Goal: Information Seeking & Learning: Learn about a topic

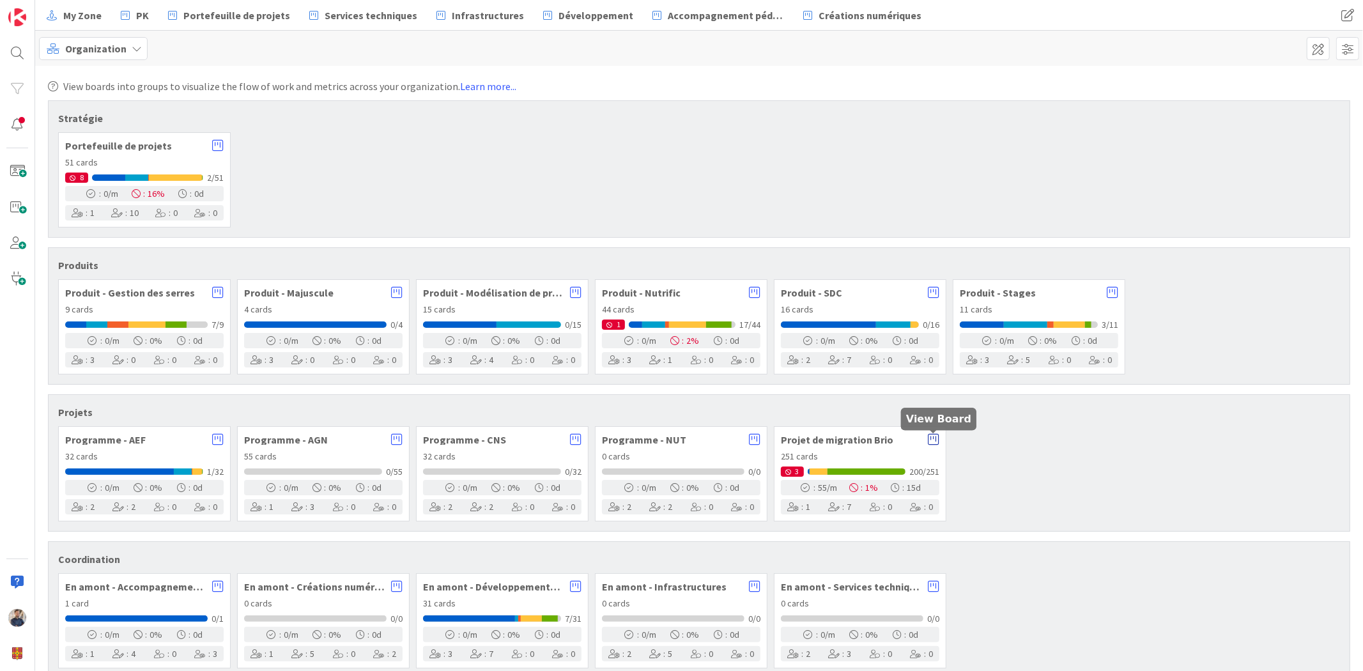
click at [929, 443] on icon at bounding box center [933, 439] width 11 height 13
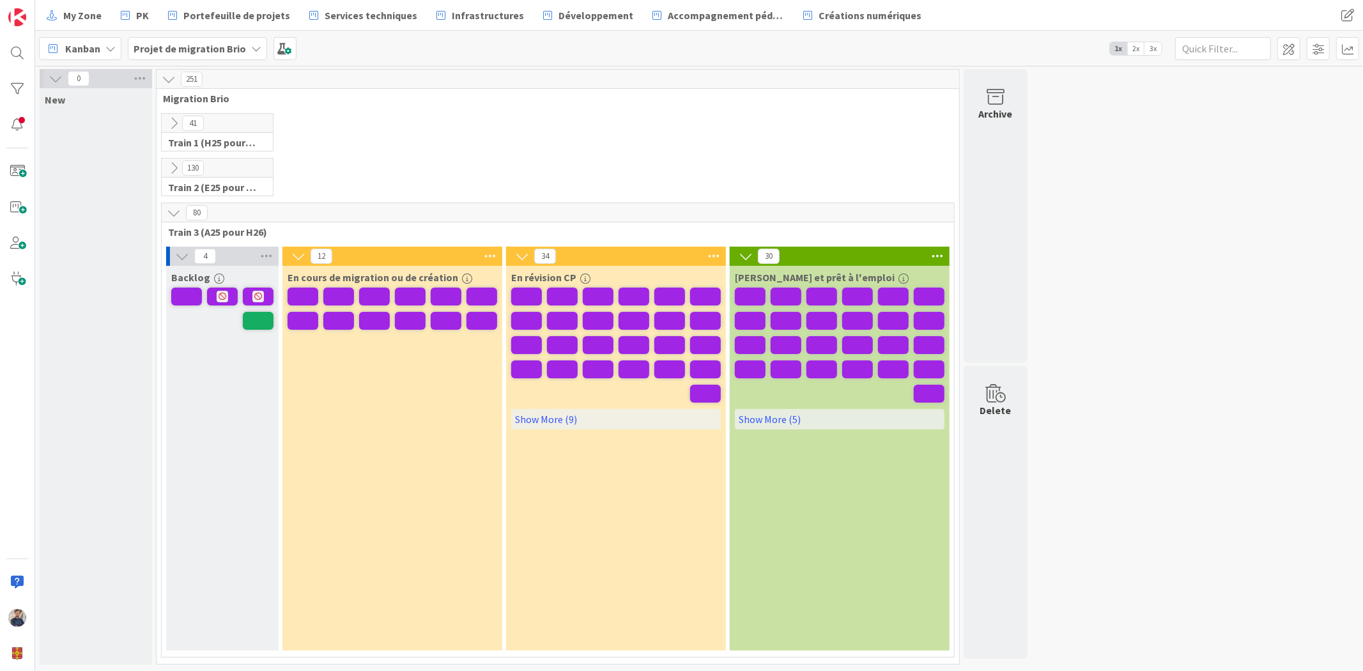
click at [88, 43] on span "Kanban" at bounding box center [82, 48] width 35 height 15
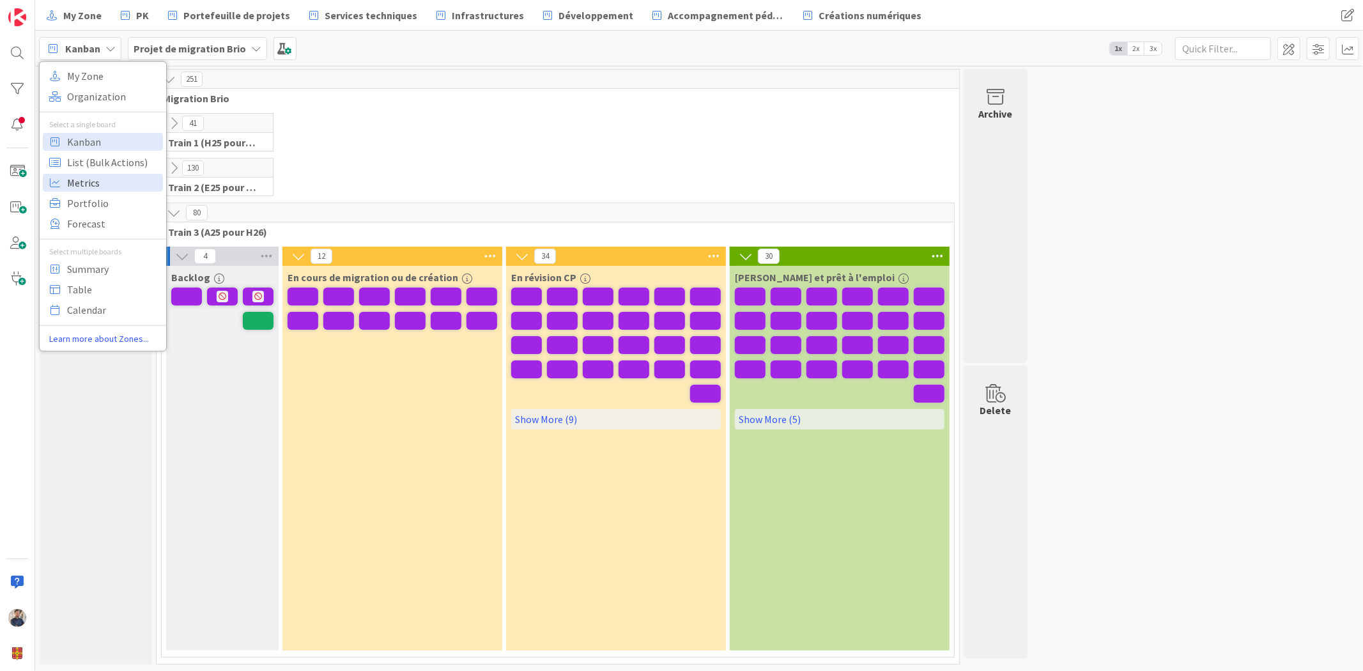
click at [88, 177] on span "Metrics" at bounding box center [113, 181] width 92 height 19
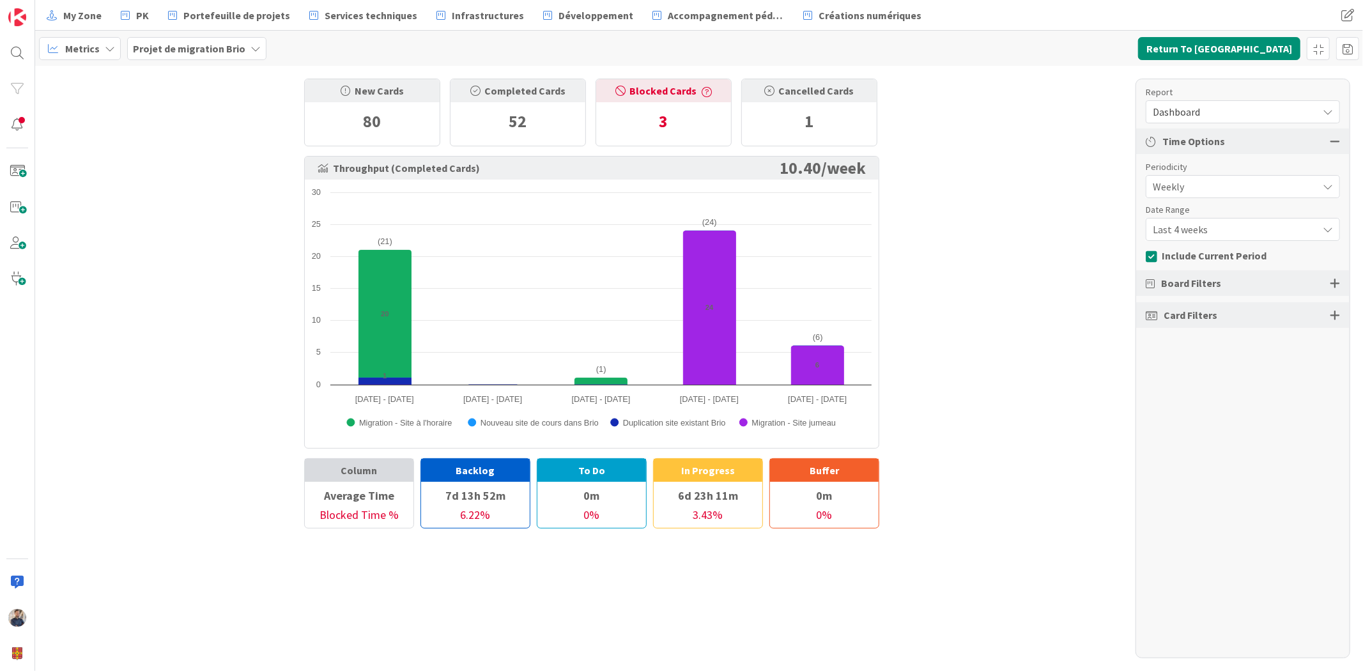
click at [1208, 195] on span "Last 4 weeks" at bounding box center [1231, 187] width 158 height 18
click at [1214, 305] on span "Last 13 weeks" at bounding box center [1250, 305] width 161 height 19
click at [408, 47] on link "Refresh" at bounding box center [412, 48] width 52 height 17
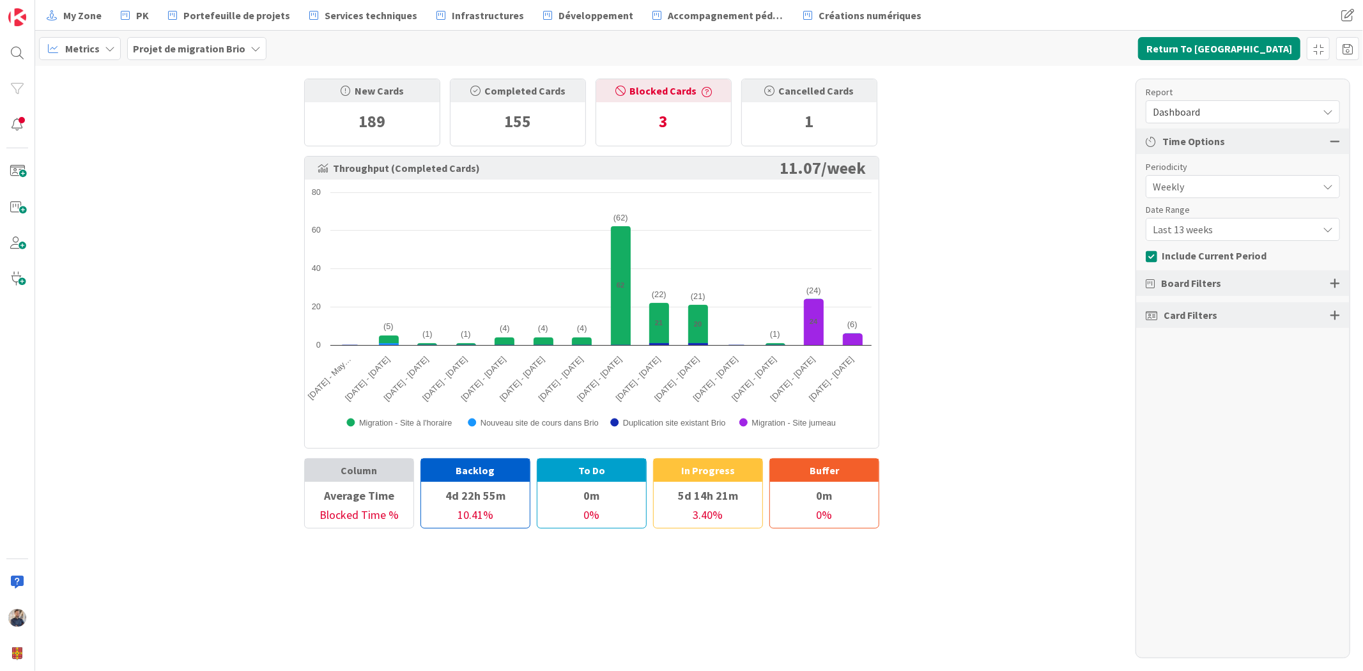
click at [1237, 100] on div "Dashboard" at bounding box center [1242, 111] width 194 height 23
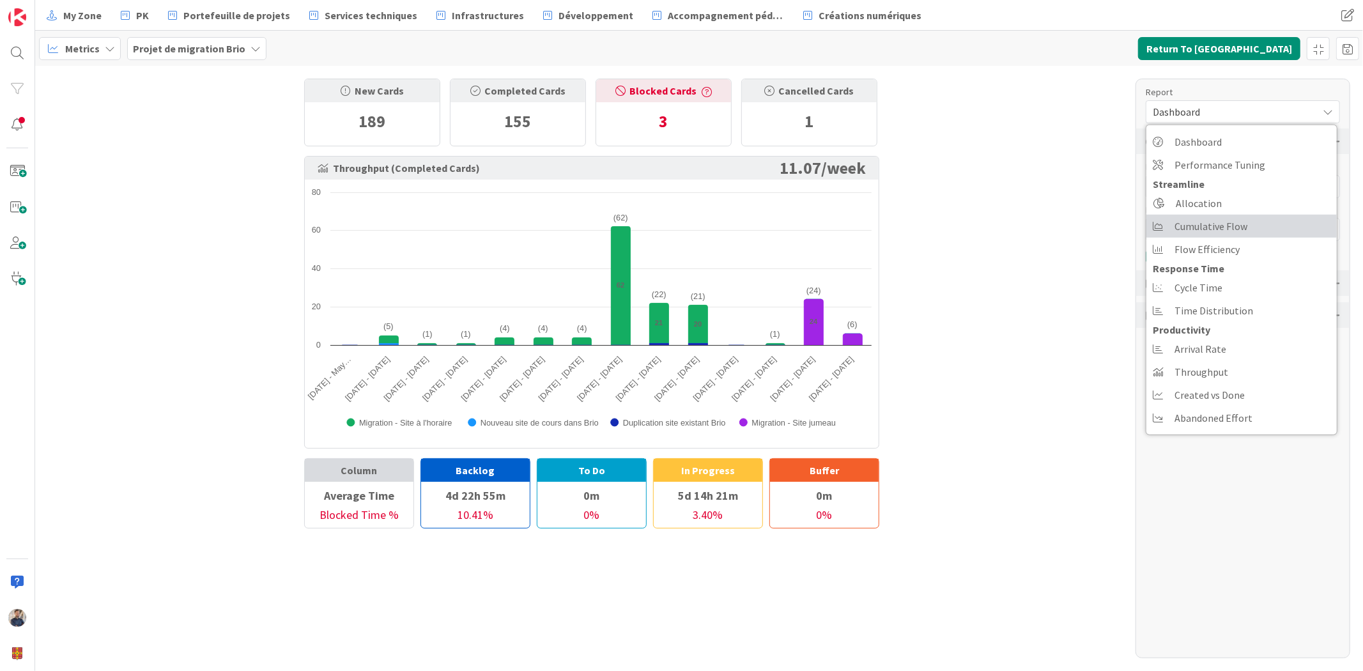
click at [1233, 225] on span "Cumulative Flow" at bounding box center [1210, 226] width 73 height 19
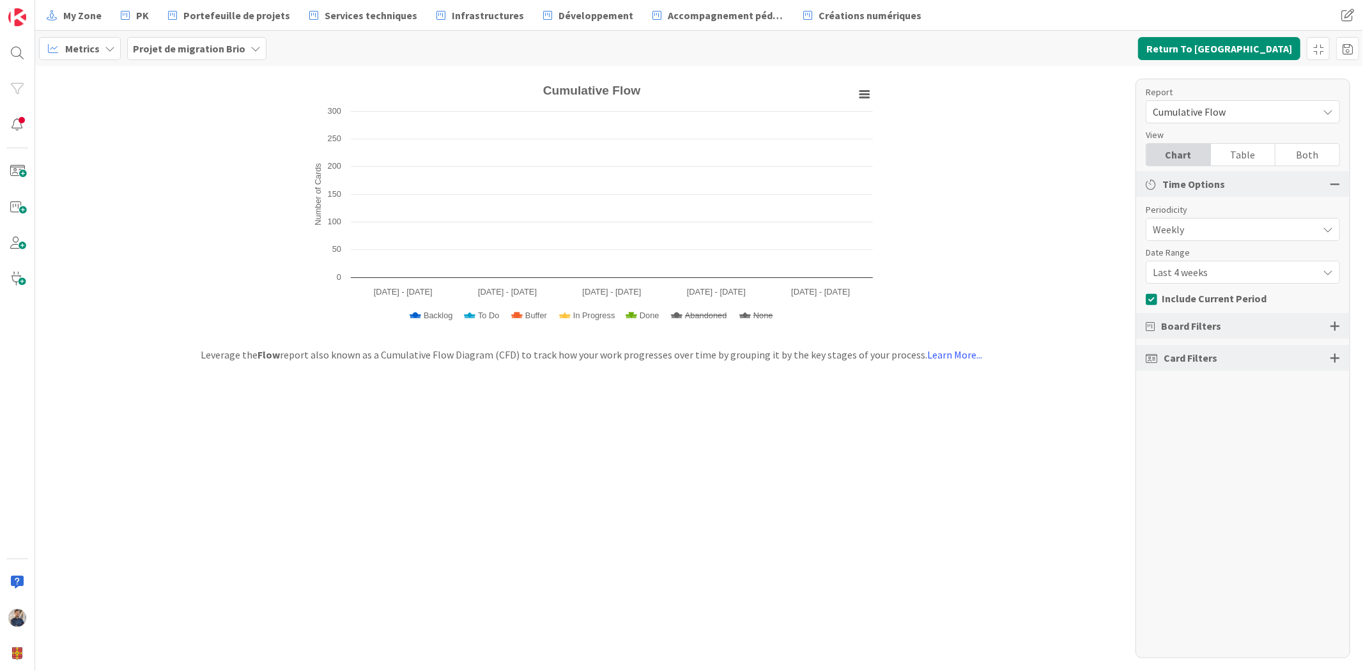
click at [1229, 238] on span "Last 4 weeks" at bounding box center [1231, 229] width 158 height 18
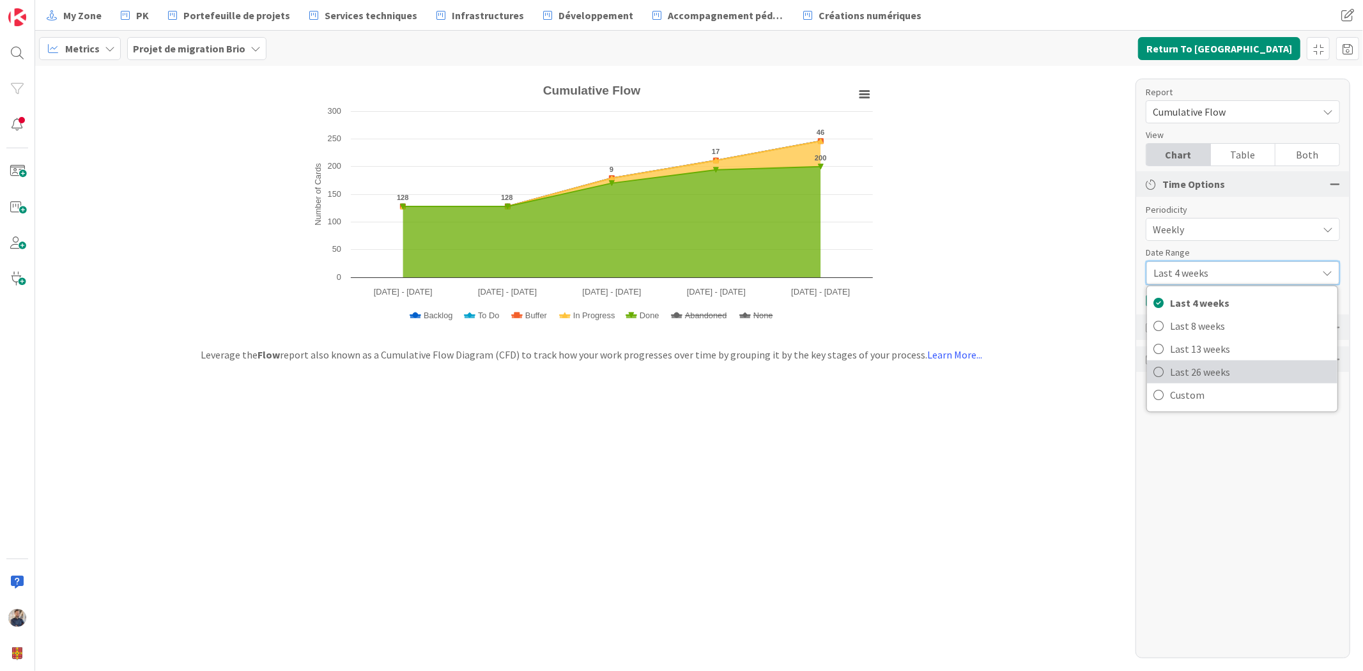
click at [1232, 371] on span "Last 26 weeks" at bounding box center [1250, 371] width 161 height 19
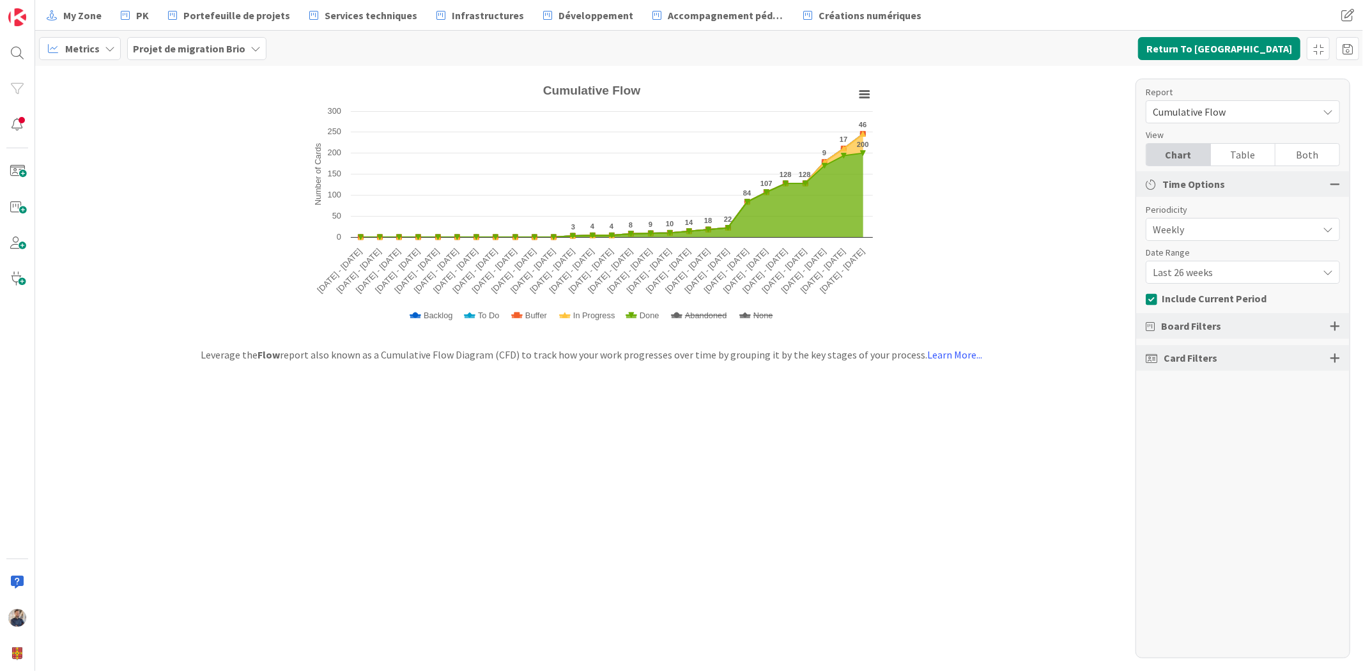
click at [1237, 238] on span "Last 26 weeks" at bounding box center [1231, 229] width 158 height 18
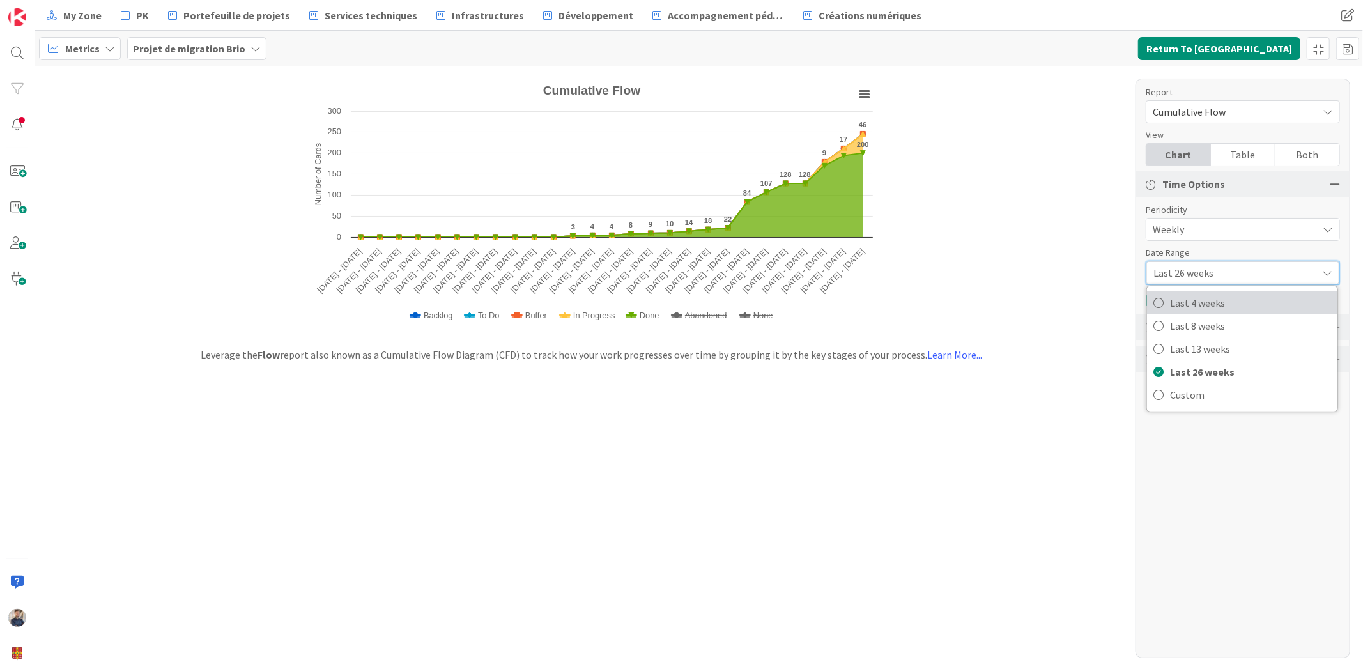
click at [1236, 310] on span "Last 4 weeks" at bounding box center [1250, 302] width 161 height 19
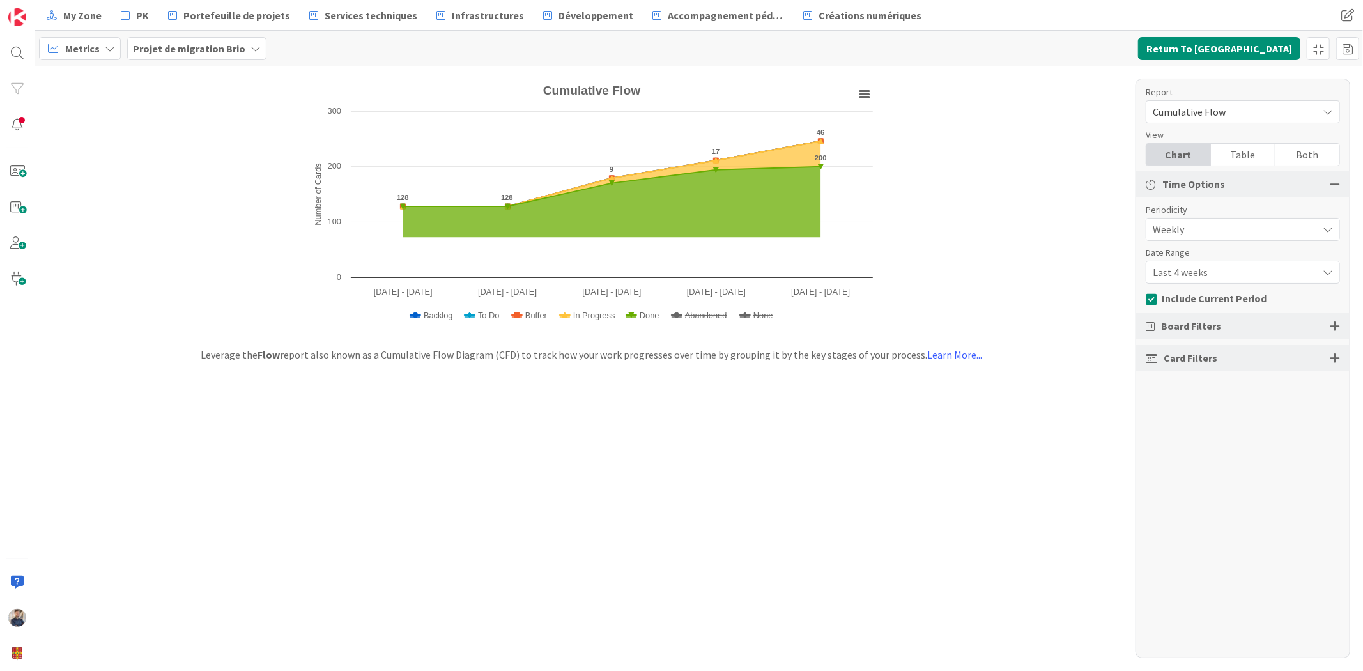
click at [1236, 310] on div "Report Cumulative Flow Dashboard Performance Tuning Streamline Allocation Cumul…" at bounding box center [1242, 368] width 215 height 579
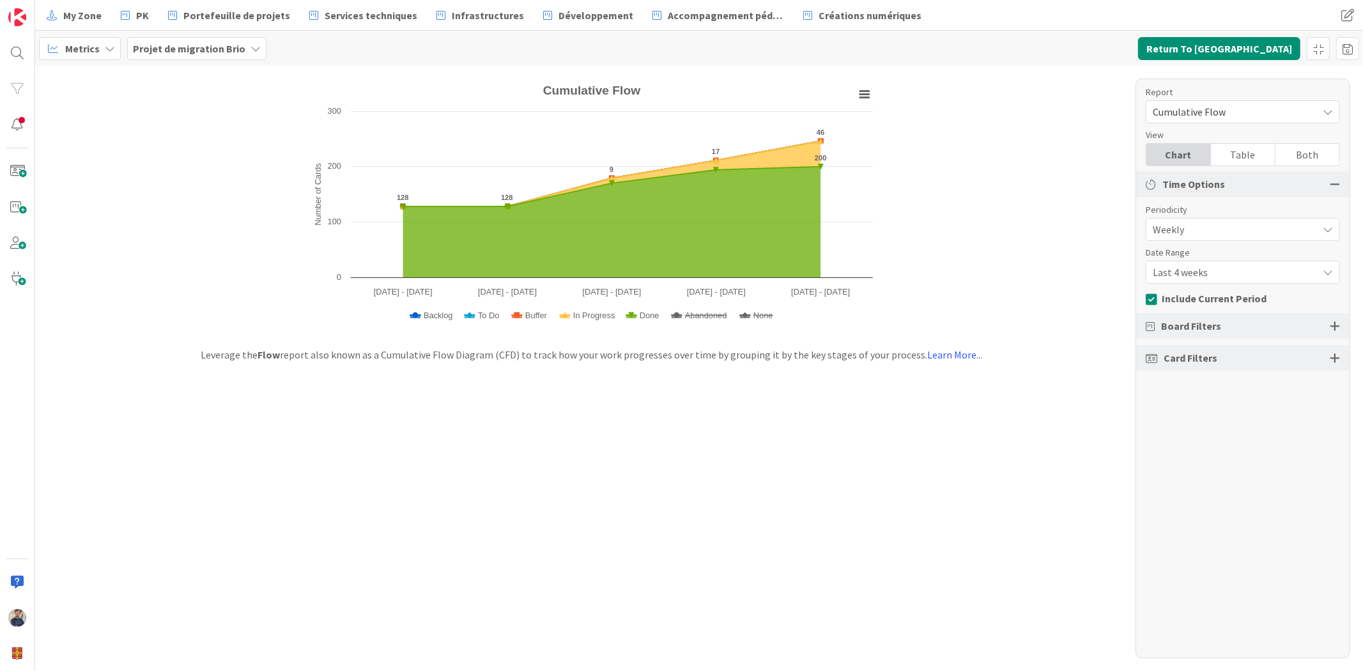
click at [1228, 238] on span "Last 4 weeks" at bounding box center [1231, 229] width 158 height 18
click at [1227, 323] on span "Last 8 weeks" at bounding box center [1250, 325] width 161 height 19
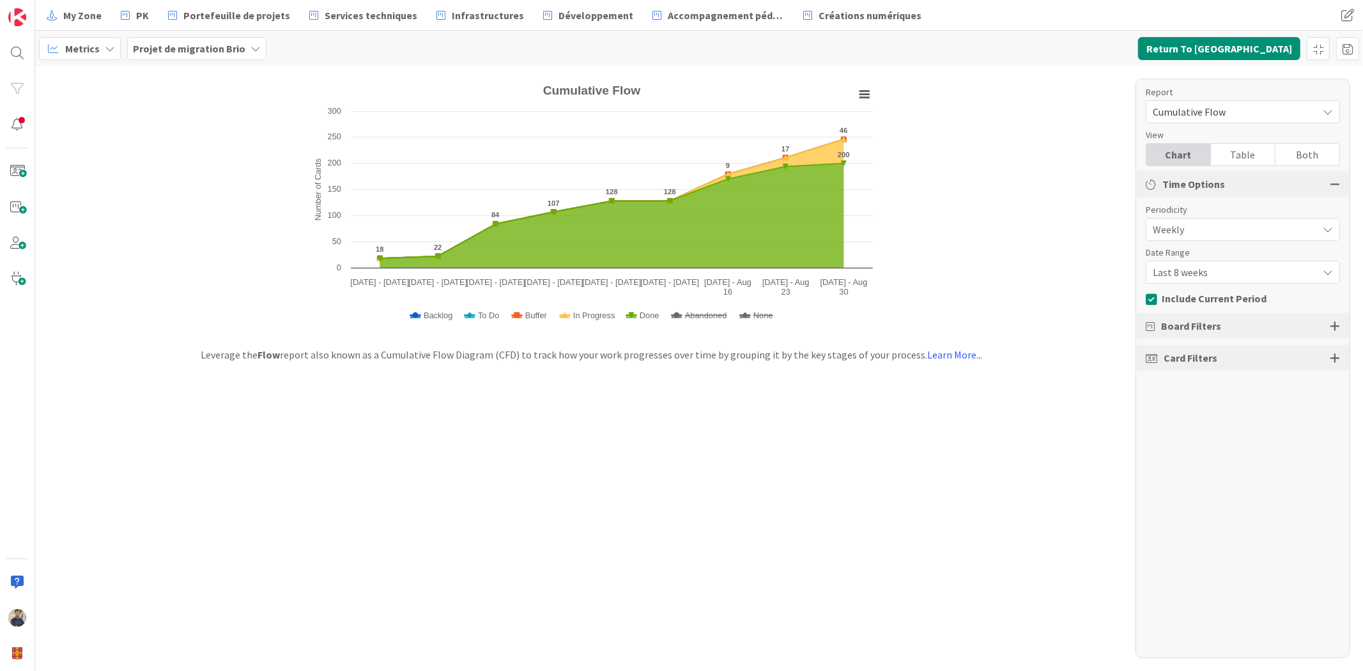
click at [677, 461] on div "Created with Highcharts 11.4.3 Number of Cards Chart context menu Cumulative Fl…" at bounding box center [698, 368] width 1327 height 605
click at [876, 517] on div "Created with Highcharts 11.4.3 Number of Cards Chart context menu Cumulative Fl…" at bounding box center [698, 368] width 1327 height 605
click at [801, 401] on div "Created with Highcharts 11.4.3 Number of Cards Chart context menu Cumulative Fl…" at bounding box center [698, 368] width 1327 height 605
drag, startPoint x: 547, startPoint y: 93, endPoint x: 671, endPoint y: 88, distance: 123.4
click at [671, 88] on icon "Created with Highcharts 11.4.3 Number of Cards Chart context menu Cumulative Fl…" at bounding box center [591, 207] width 575 height 256
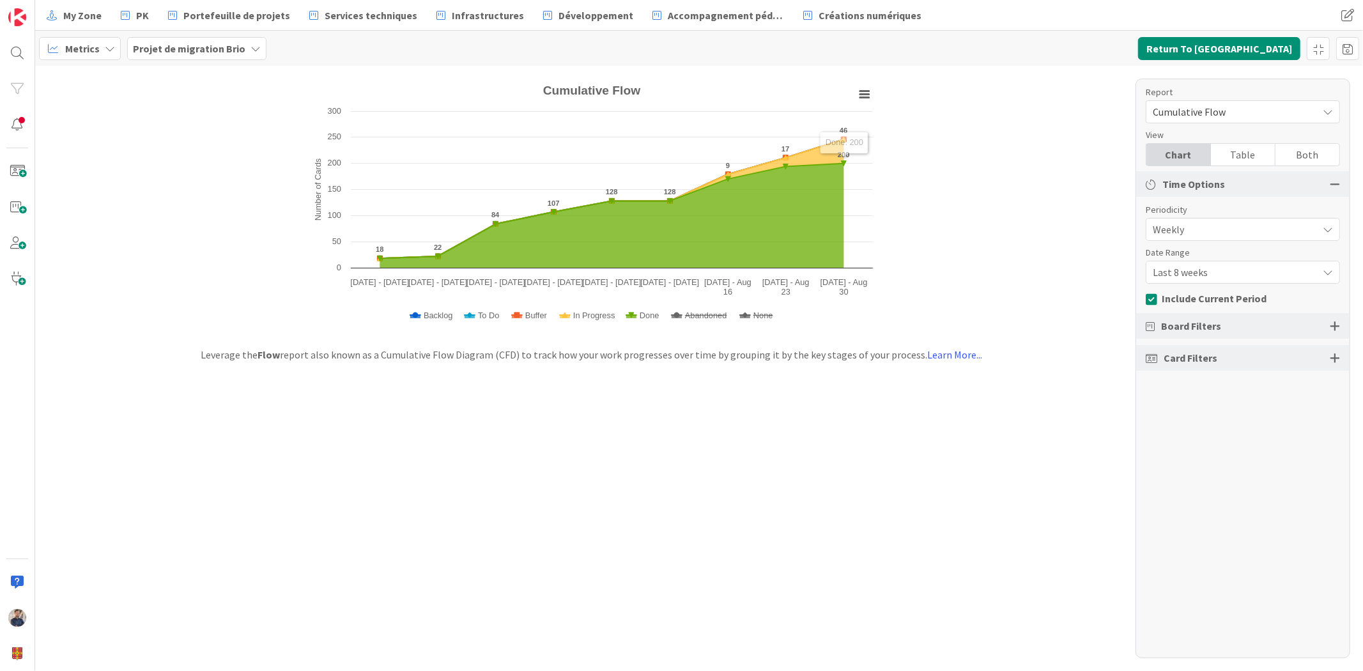
click at [1233, 238] on span "Last 8 weeks" at bounding box center [1231, 229] width 158 height 18
click at [1208, 355] on span "Last 13 weeks" at bounding box center [1250, 348] width 161 height 19
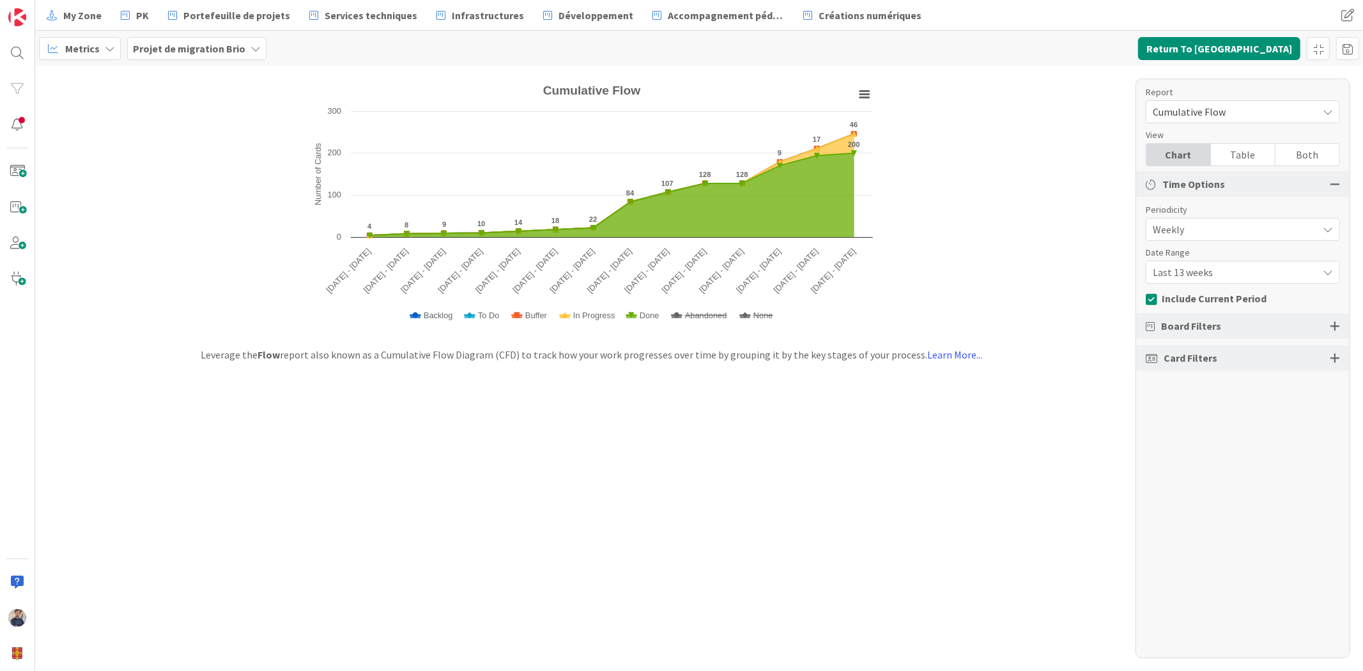
click at [1256, 238] on span "Last 13 weeks" at bounding box center [1231, 229] width 158 height 18
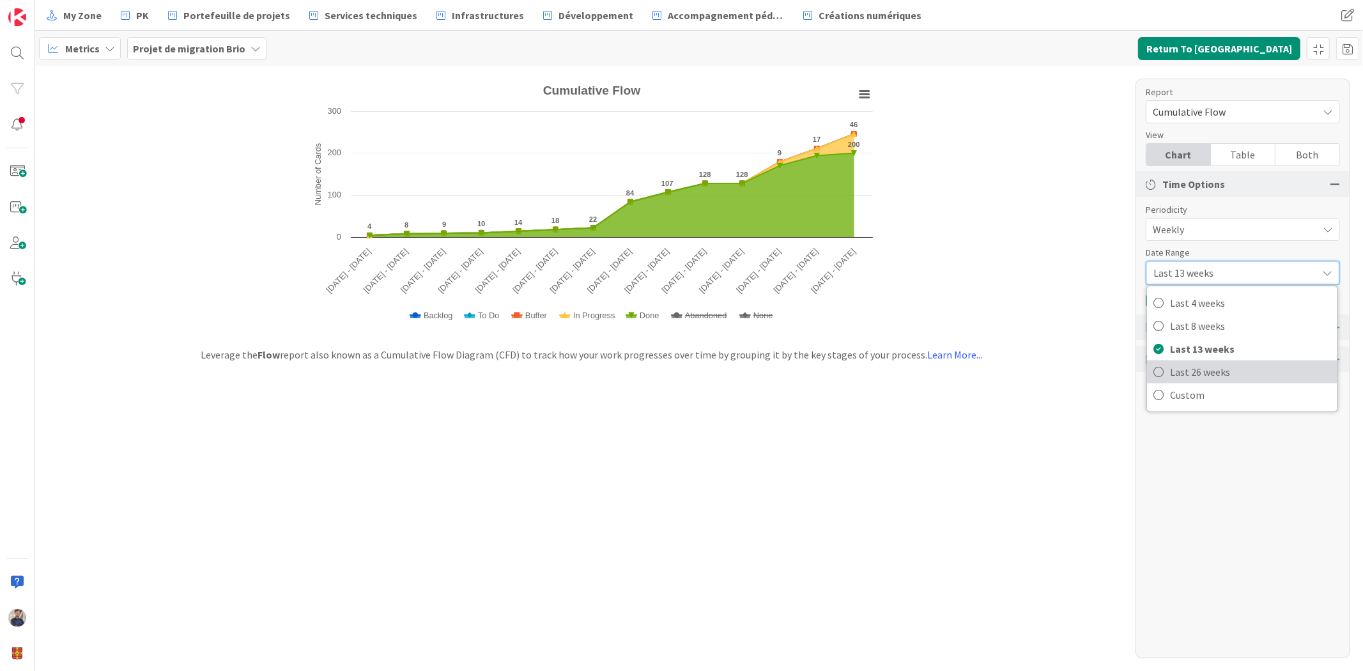
click at [1225, 370] on span "Last 26 weeks" at bounding box center [1250, 371] width 161 height 19
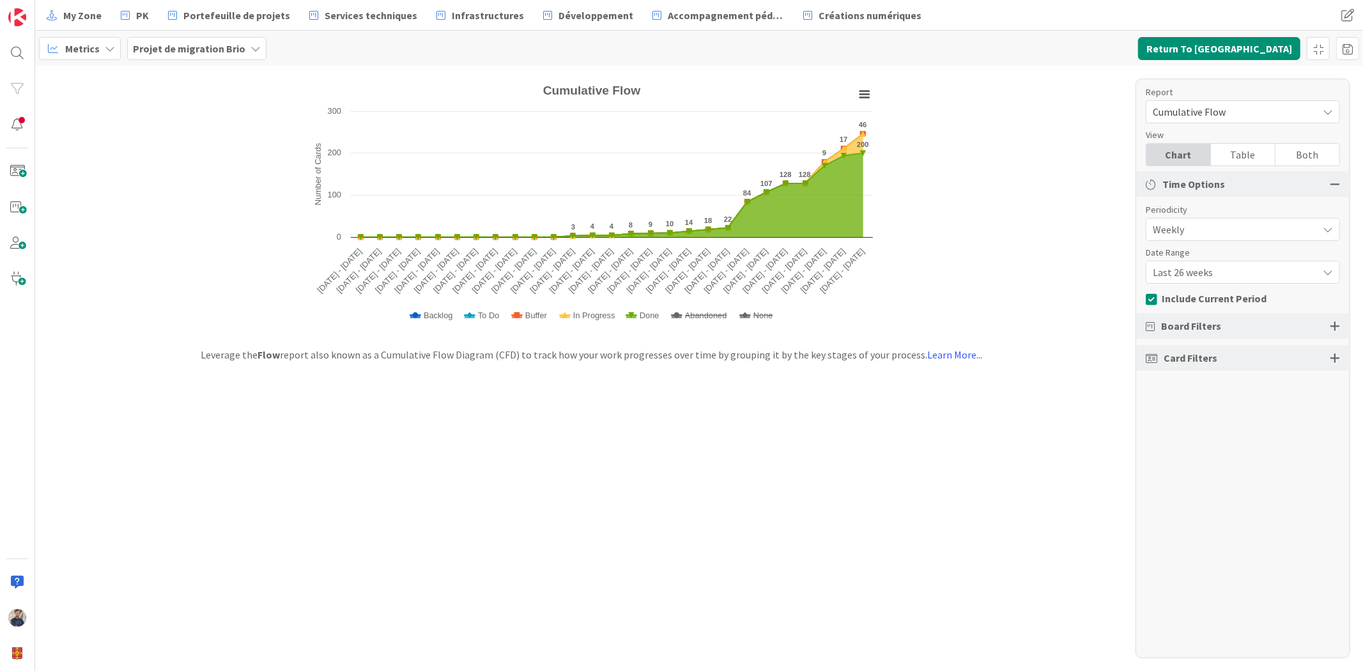
click at [1212, 238] on span "Last 26 weeks" at bounding box center [1231, 229] width 158 height 18
click at [1212, 323] on span "Last 8 weeks" at bounding box center [1250, 325] width 161 height 19
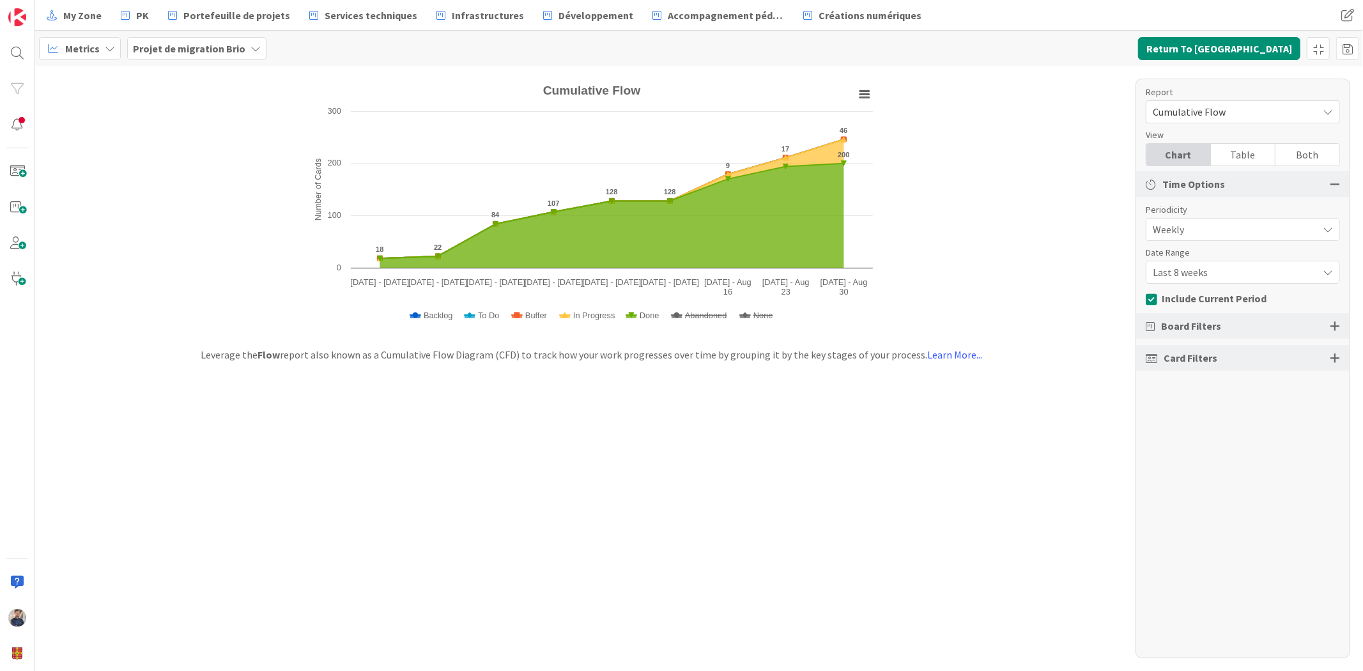
click at [1221, 238] on span "Last 8 weeks" at bounding box center [1231, 229] width 158 height 18
click at [1216, 358] on span "Last 13 weeks" at bounding box center [1250, 348] width 161 height 19
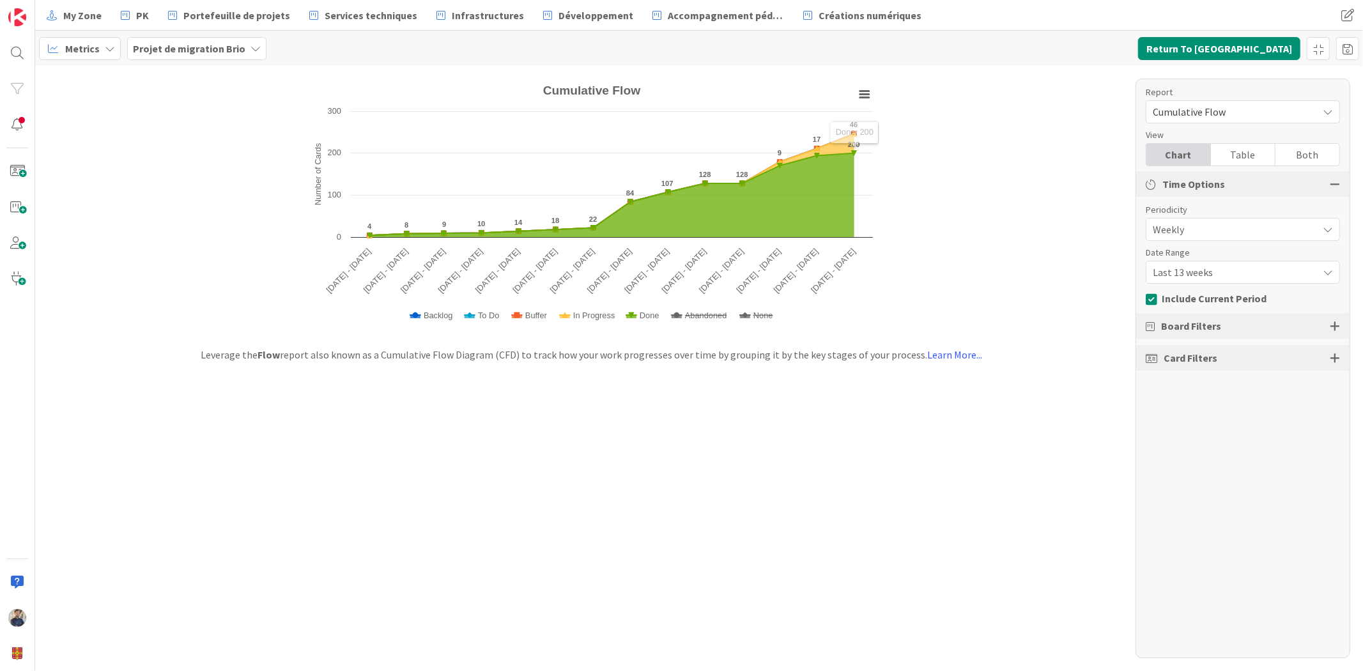
click at [1229, 106] on span "Cumulative Flow" at bounding box center [1231, 112] width 158 height 18
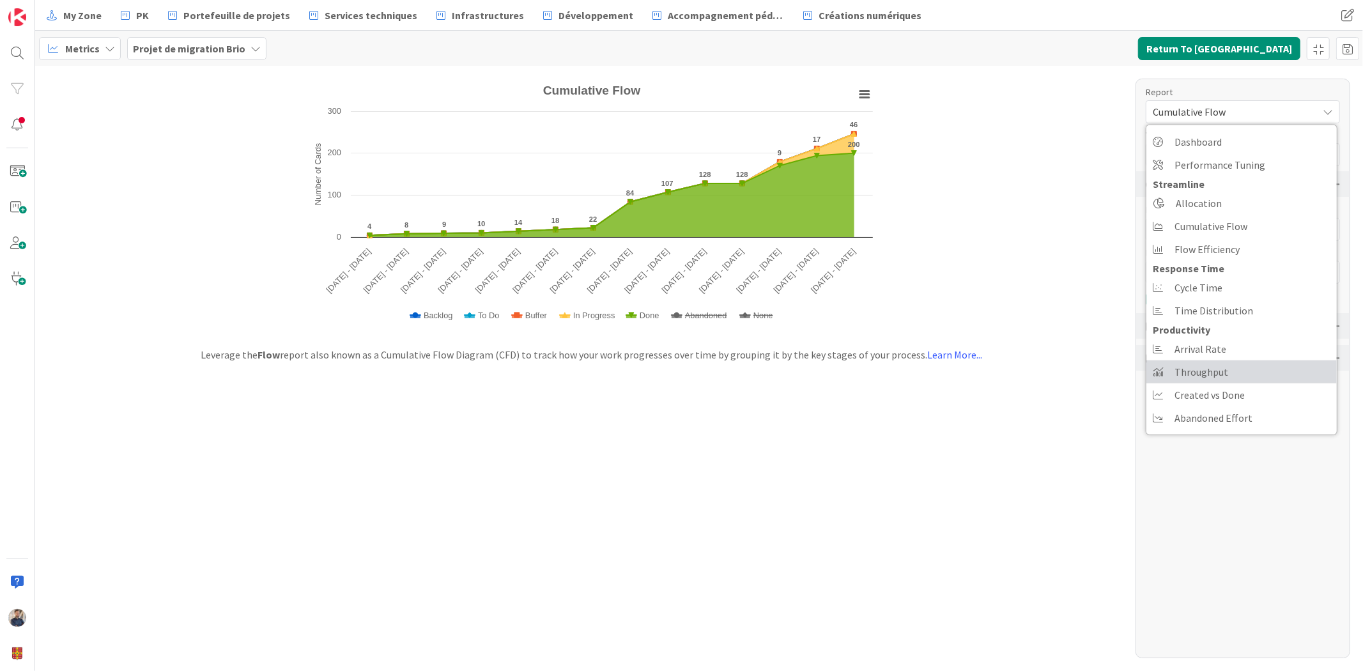
click at [1219, 371] on span "Throughput" at bounding box center [1201, 371] width 54 height 19
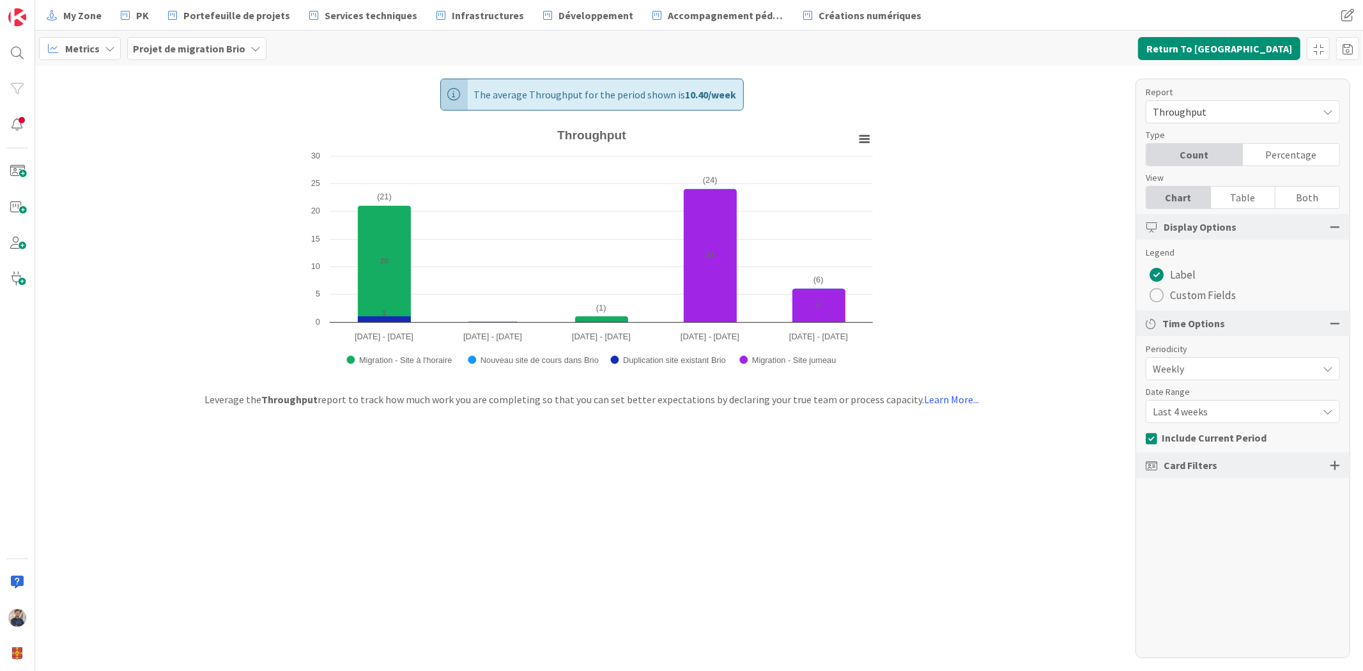
click at [1165, 378] on span "Last 4 weeks" at bounding box center [1231, 369] width 158 height 18
click at [1166, 497] on link "Last 13 weeks" at bounding box center [1242, 488] width 190 height 23
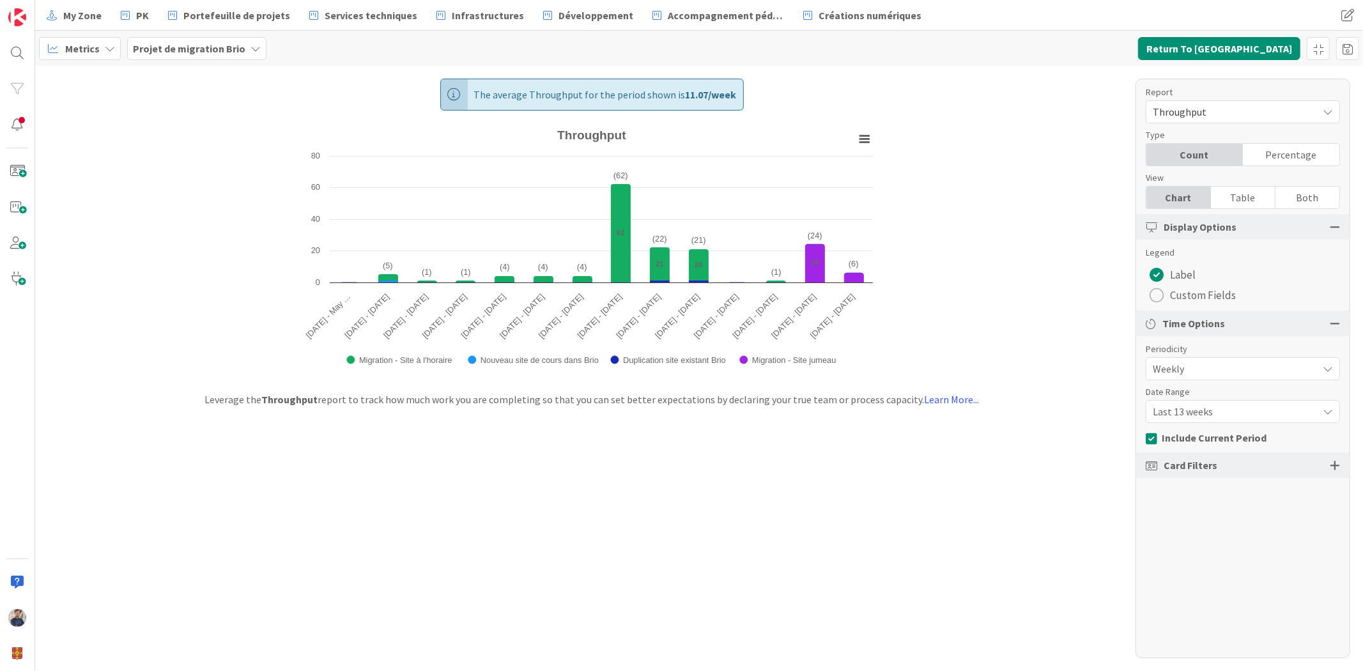
click at [1267, 122] on div "Throughput" at bounding box center [1242, 111] width 194 height 23
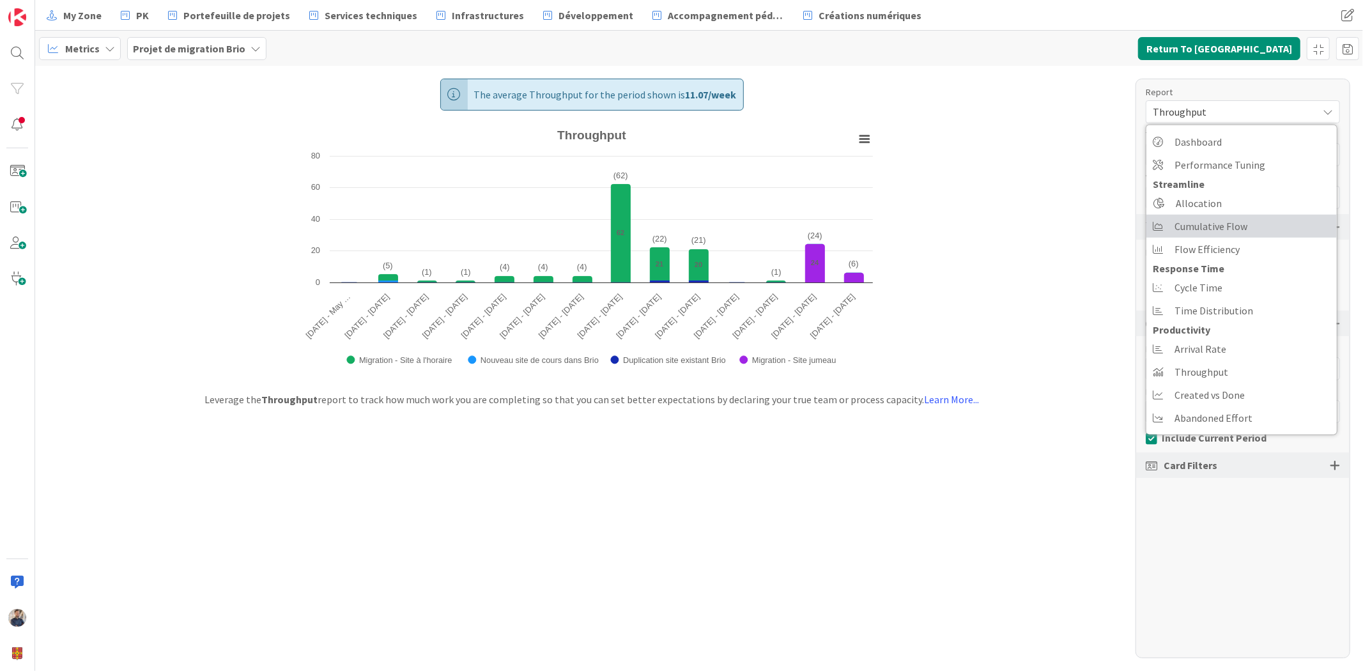
click at [1246, 233] on span "Cumulative Flow" at bounding box center [1210, 226] width 73 height 19
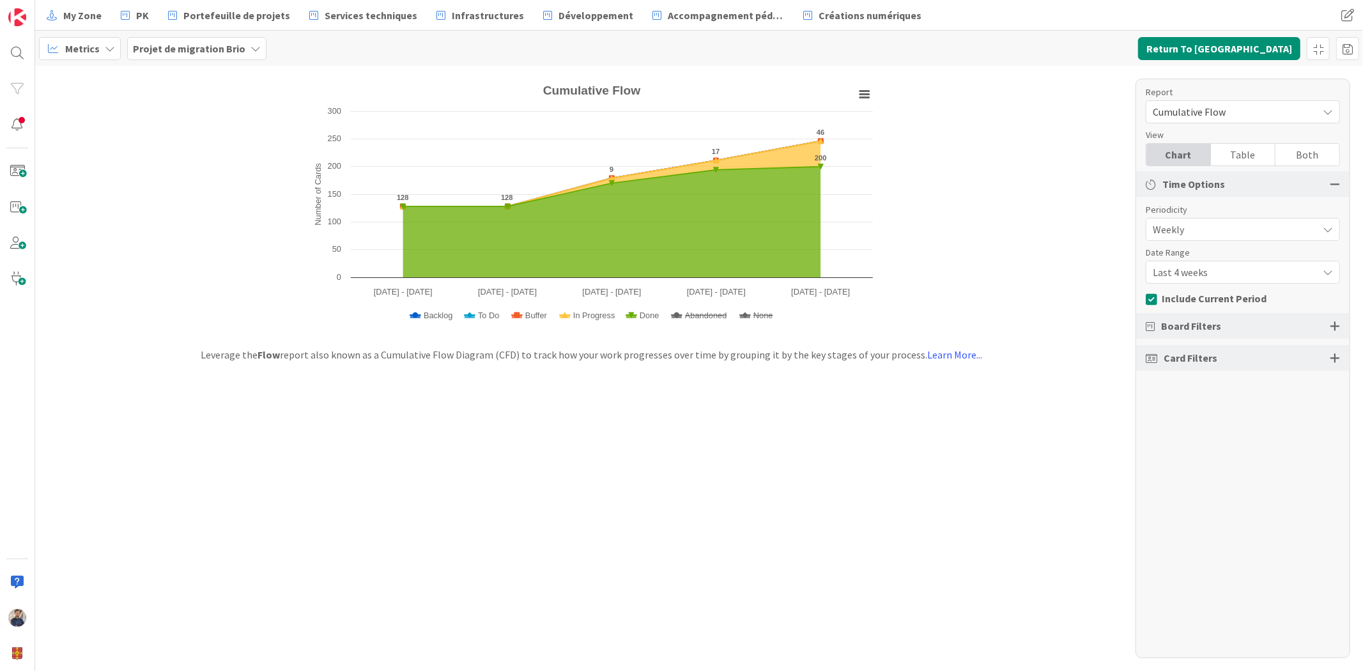
click at [1239, 238] on span "Last 4 weeks" at bounding box center [1231, 229] width 158 height 18
click at [1211, 349] on span "Last 13 weeks" at bounding box center [1250, 348] width 161 height 19
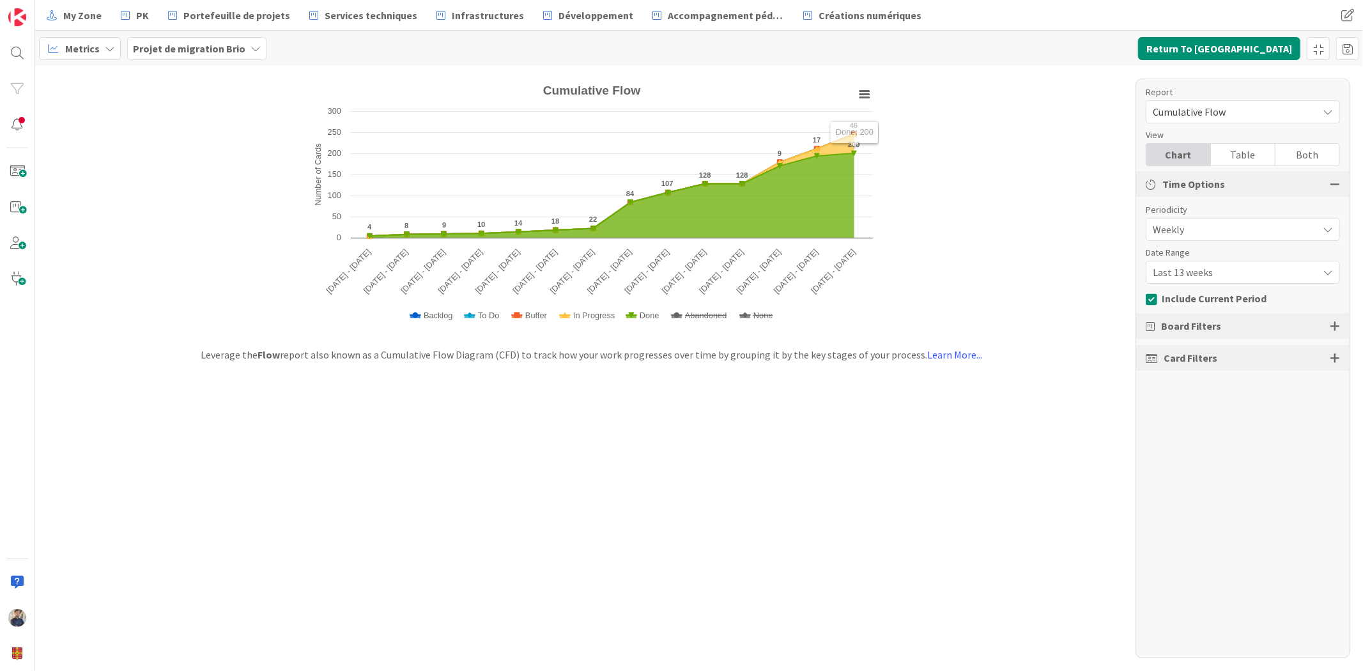
click at [1063, 259] on div "Created with Highcharts 11.4.3 Number of Cards Chart context menu Cumulative Fl…" at bounding box center [698, 368] width 1327 height 605
